Goal: Navigation & Orientation: Find specific page/section

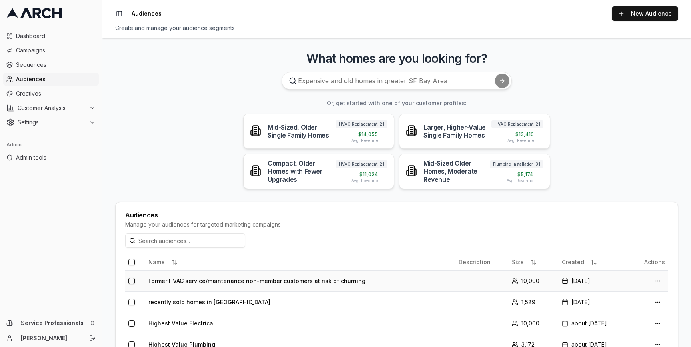
click at [203, 279] on td "Former HVAC service/maintenance non-member customers at risk of churning" at bounding box center [300, 280] width 310 height 21
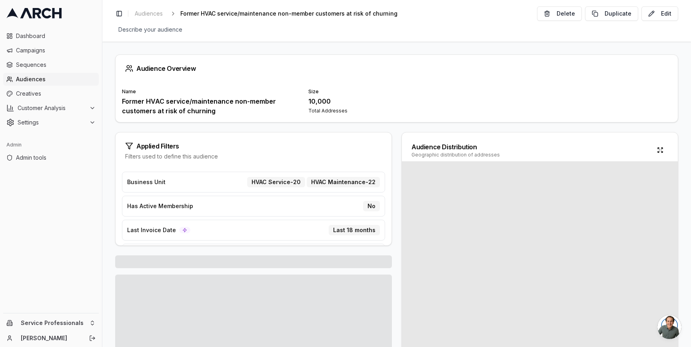
click at [160, 122] on div "Name Former HVAC service/maintenance non-member customers at risk of churning S…" at bounding box center [397, 102] width 563 height 40
click at [62, 93] on span "Creatives" at bounding box center [56, 94] width 80 height 8
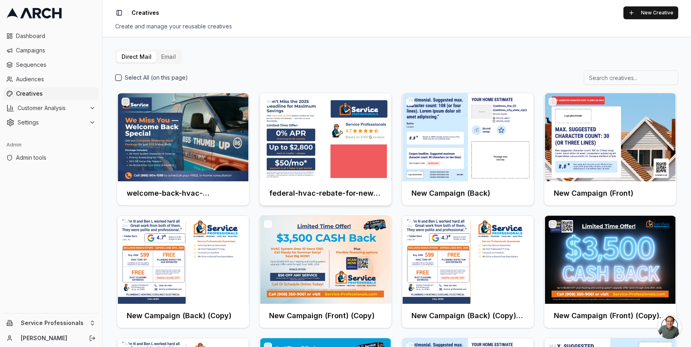
click at [306, 121] on img at bounding box center [326, 137] width 132 height 88
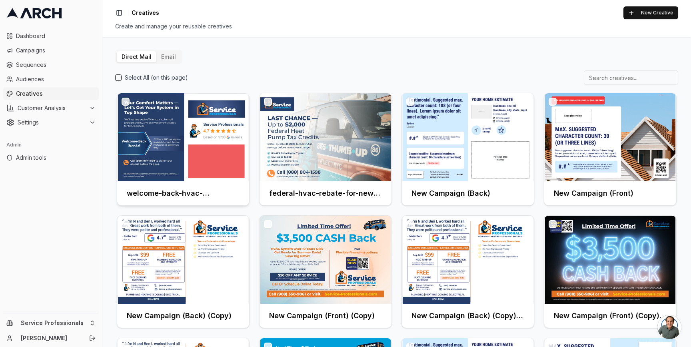
click at [183, 120] on img at bounding box center [183, 137] width 132 height 88
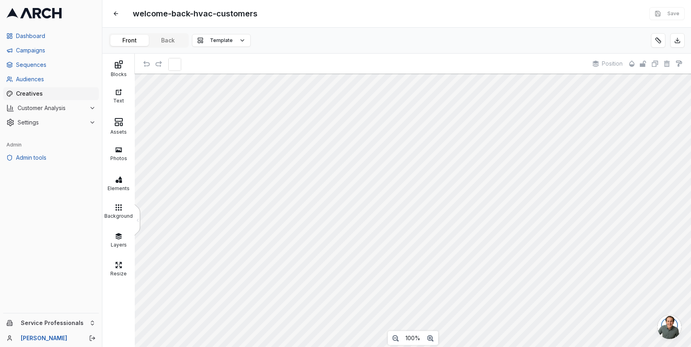
scroll to position [5, 0]
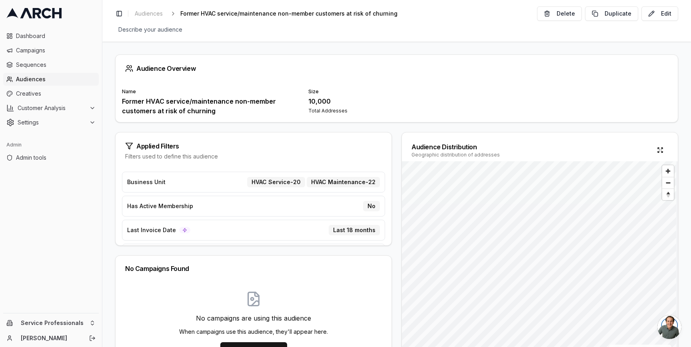
click at [176, 49] on div "Audience Overview Name Former HVAC service/maintenance non-member customers at …" at bounding box center [396, 194] width 589 height 305
